Goal: Transaction & Acquisition: Obtain resource

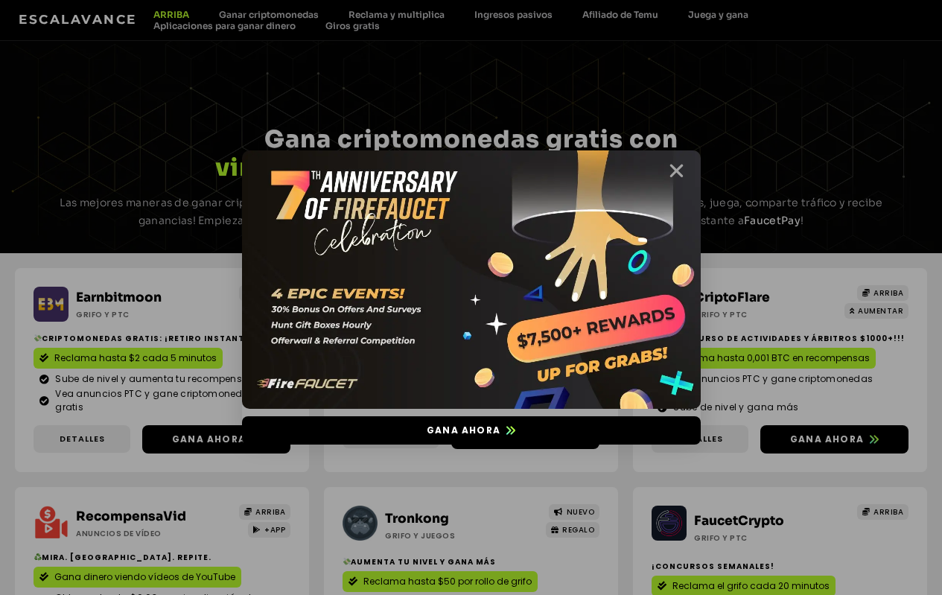
click at [675, 164] on icon "Cerca" at bounding box center [676, 171] width 19 height 19
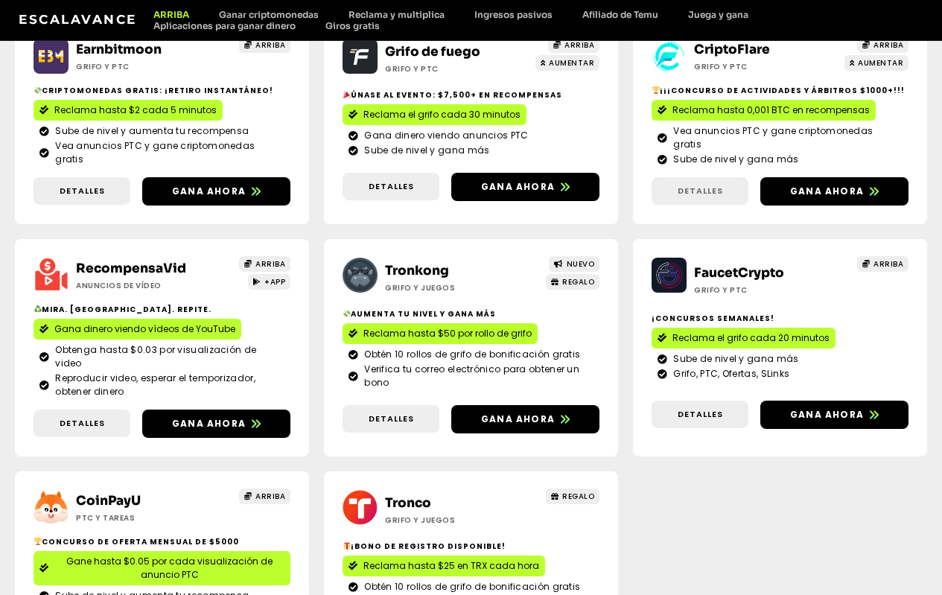
scroll to position [322, 0]
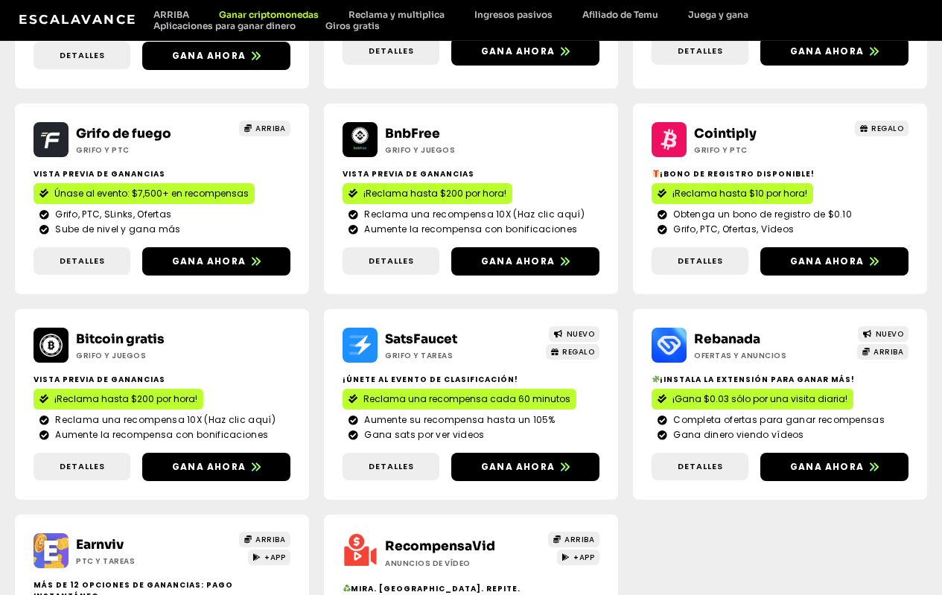
scroll to position [398, 0]
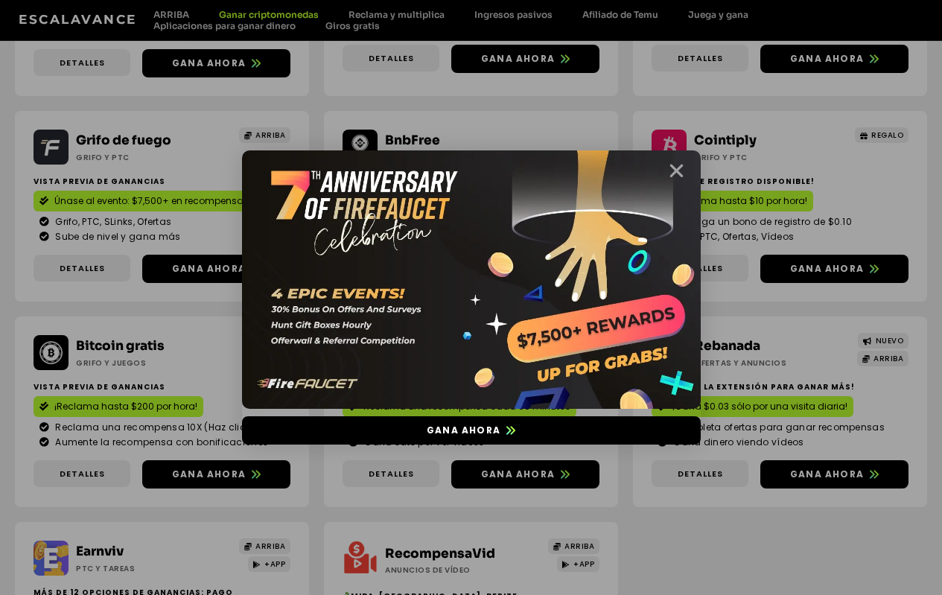
click at [679, 165] on icon "Cerca" at bounding box center [676, 171] width 19 height 19
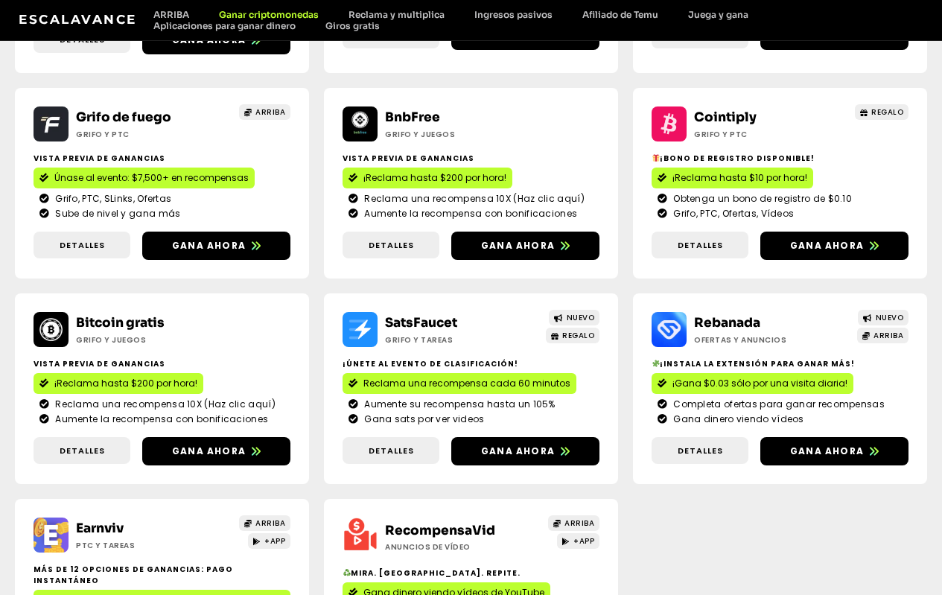
scroll to position [422, 0]
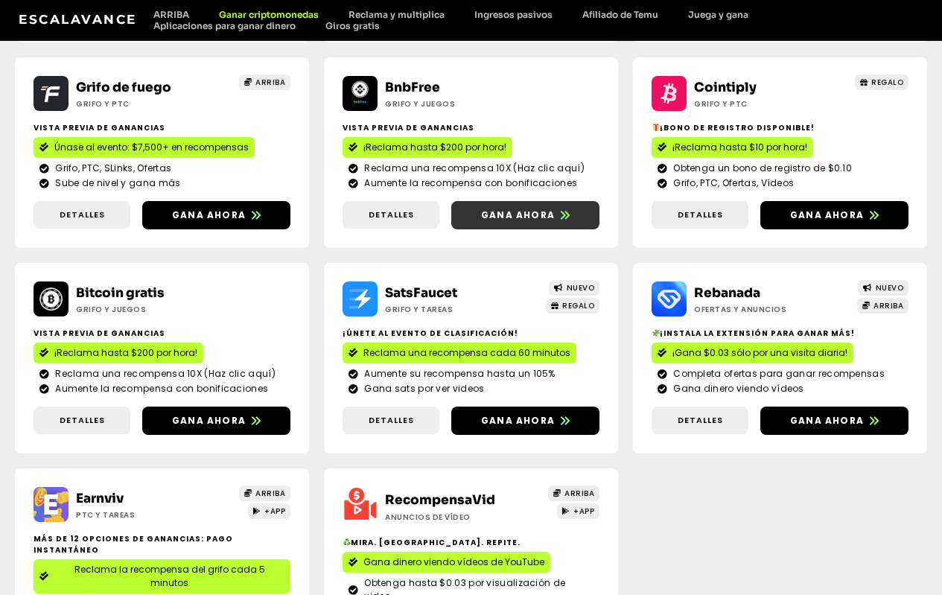
click at [451, 229] on link "Gana ahora" at bounding box center [525, 215] width 148 height 28
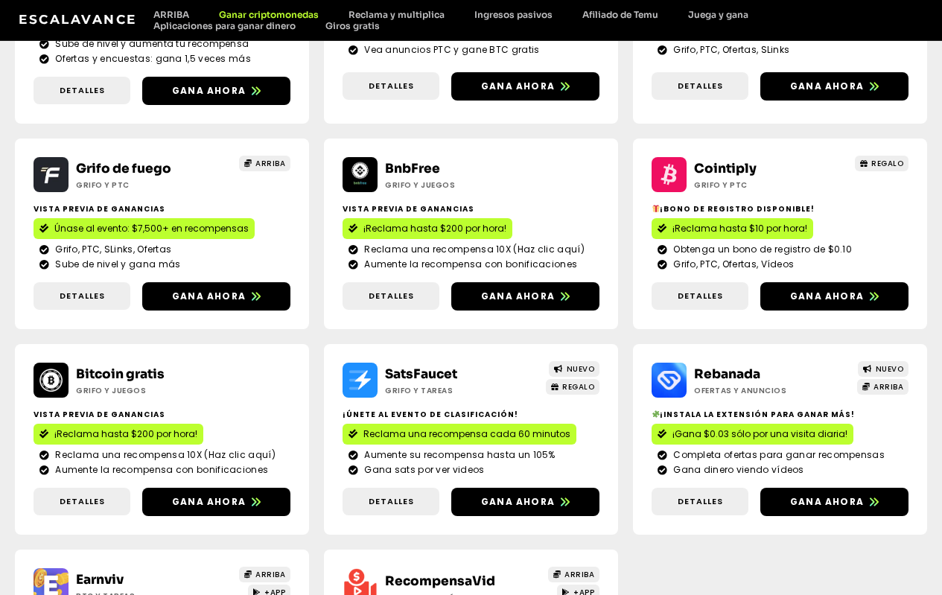
scroll to position [402, 0]
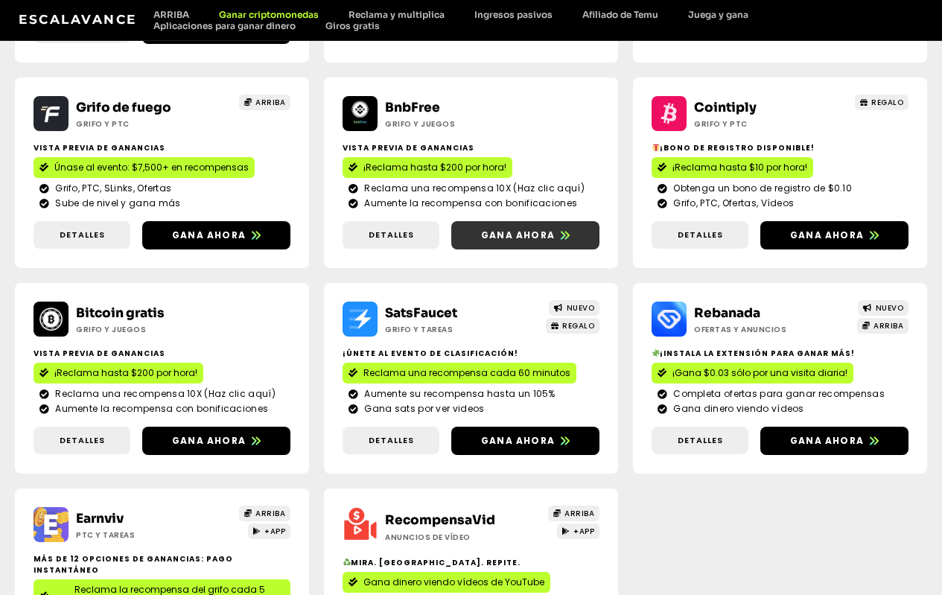
click at [481, 241] on font "Gana ahora" at bounding box center [518, 235] width 74 height 13
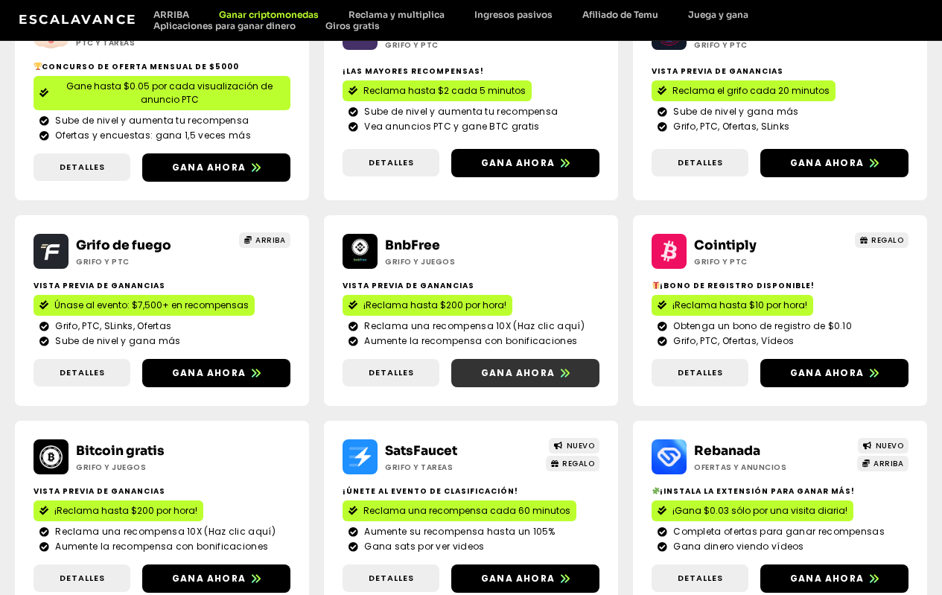
scroll to position [253, 0]
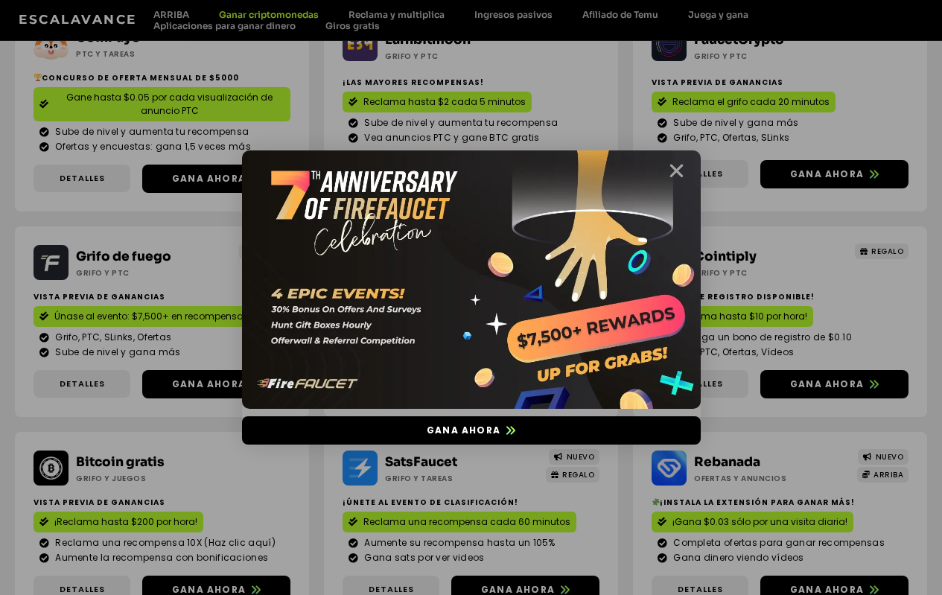
click at [676, 166] on icon "Cerca" at bounding box center [676, 171] width 19 height 19
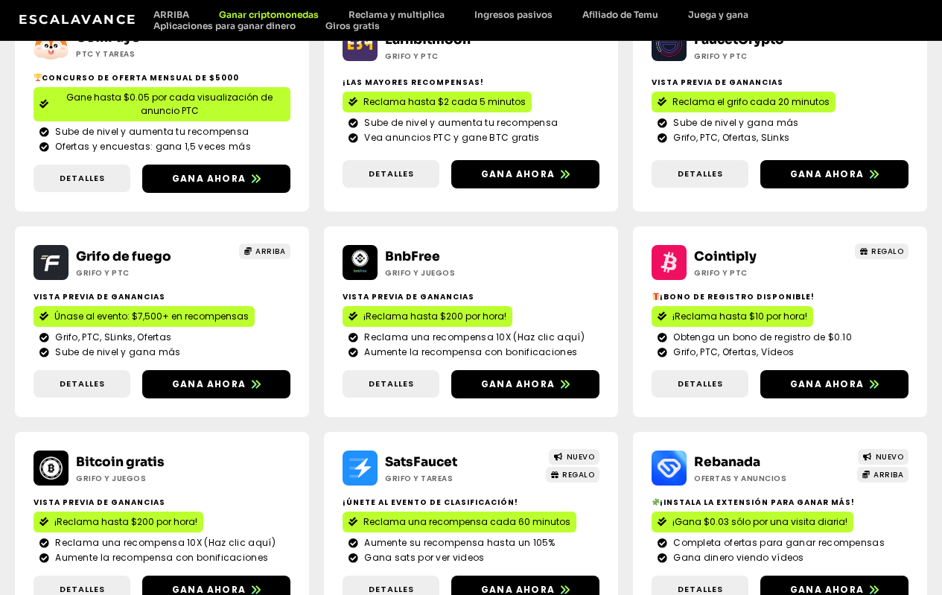
scroll to position [303, 0]
